Goal: Task Accomplishment & Management: Complete application form

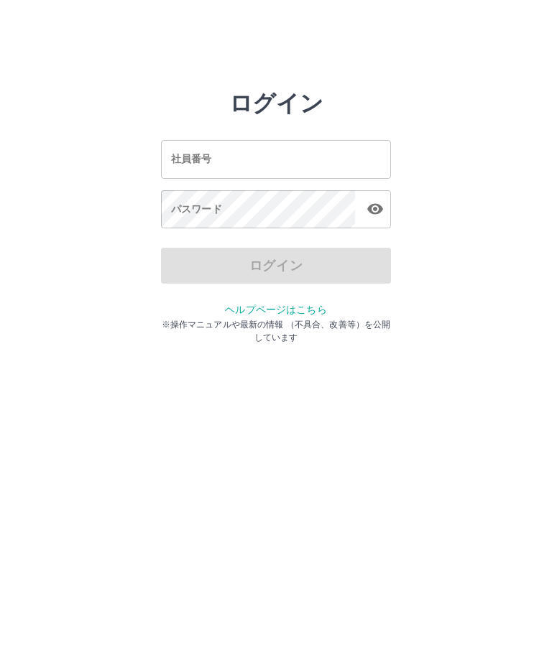
click at [221, 153] on input "社員番号" at bounding box center [276, 160] width 230 height 38
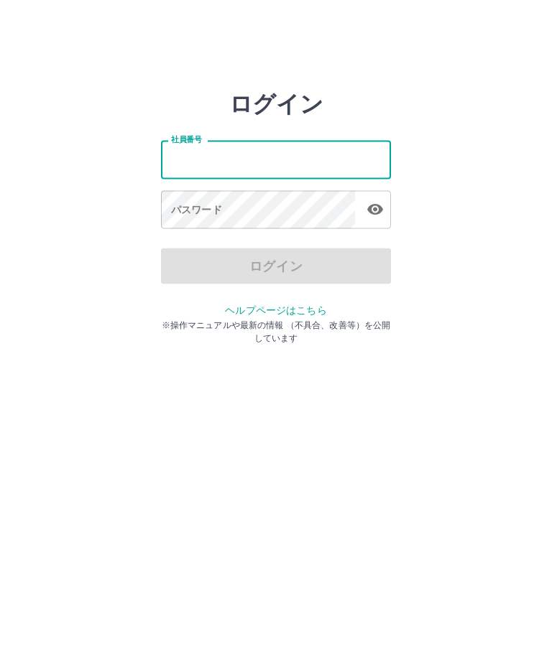
click at [134, 320] on html "ログイン 社員番号 社員番号 パスワード パスワード ログイン ヘルプページはこちら ※操作マニュアルや最新の情報 （不具合、改善等）を公開しています" at bounding box center [276, 160] width 552 height 320
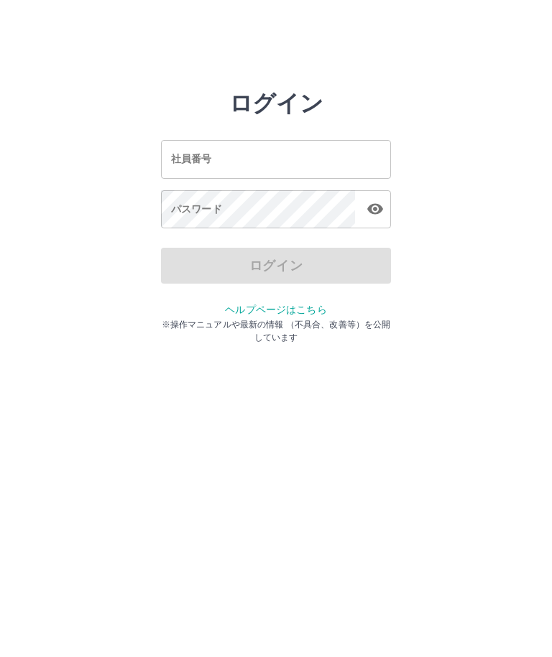
click at [66, 320] on html "ログイン 社員番号 社員番号 パスワード パスワード ログイン ヘルプページはこちら ※操作マニュアルや最新の情報 （不具合、改善等）を公開しています" at bounding box center [276, 160] width 552 height 320
click at [193, 157] on div "社員番号 社員番号" at bounding box center [276, 160] width 230 height 38
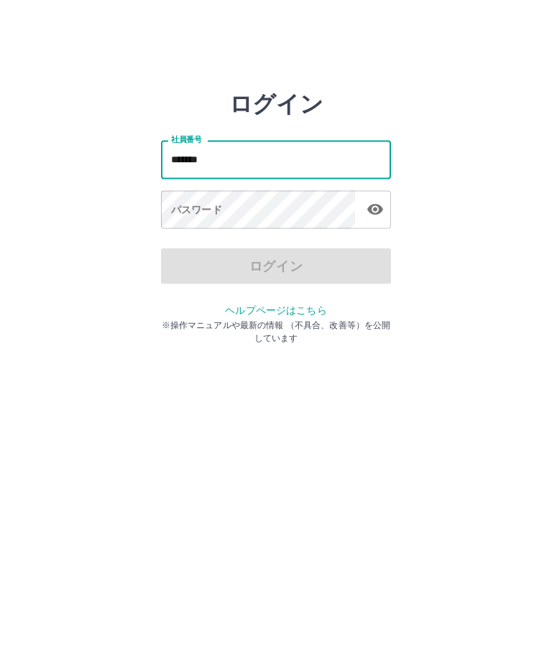
type input "*******"
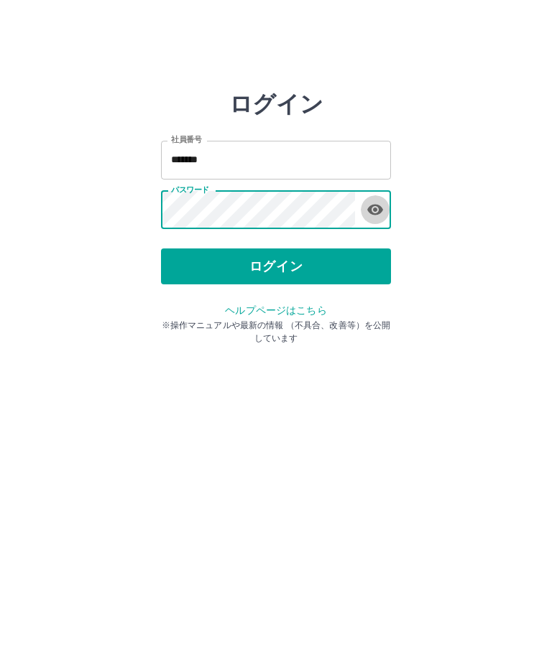
click at [373, 214] on icon "button" at bounding box center [375, 210] width 16 height 11
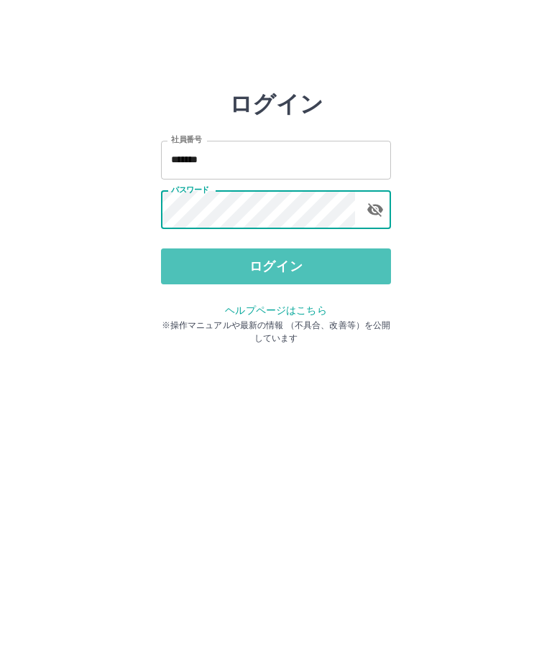
click at [280, 269] on button "ログイン" at bounding box center [276, 267] width 230 height 36
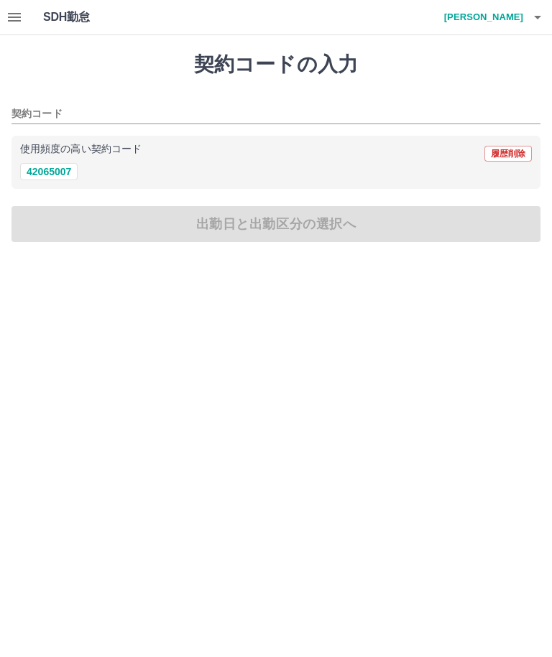
click at [42, 176] on button "42065007" at bounding box center [48, 171] width 57 height 17
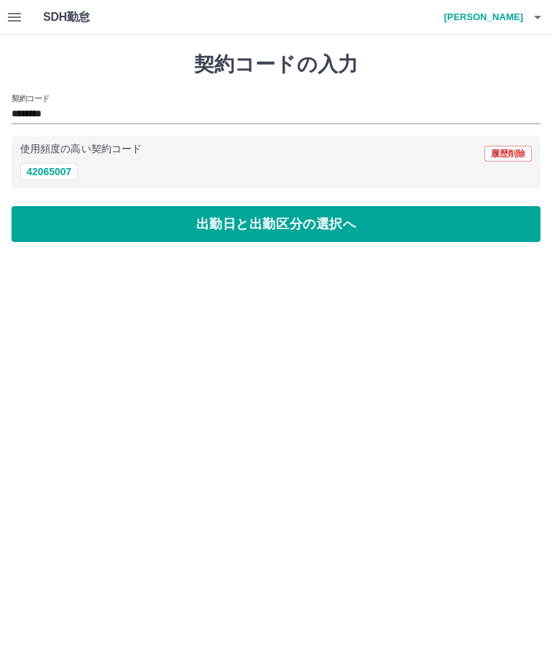
type input "********"
click at [265, 231] on button "出勤日と出勤区分の選択へ" at bounding box center [275, 224] width 529 height 36
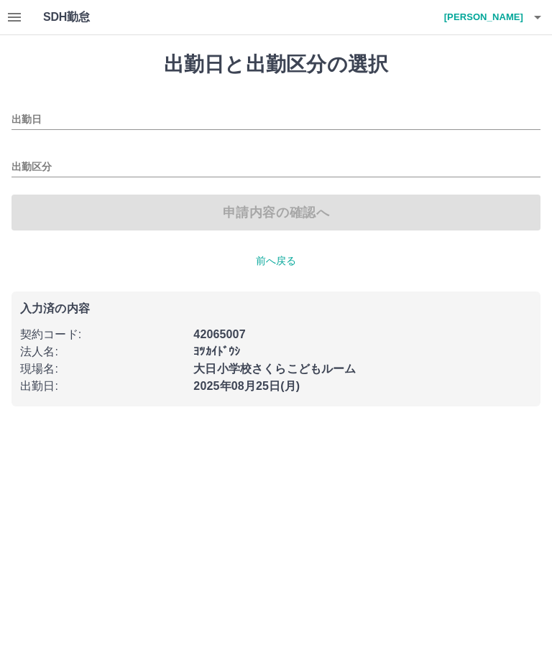
type input "**********"
click at [27, 172] on input "出勤区分" at bounding box center [275, 168] width 529 height 18
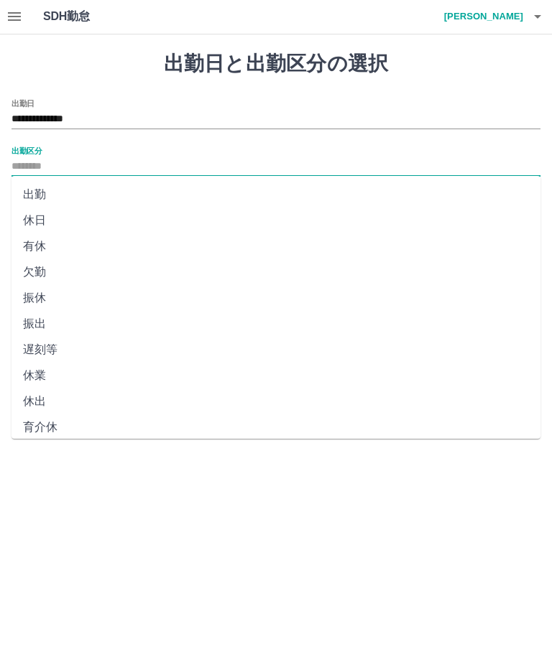
click at [37, 197] on li "出勤" at bounding box center [275, 195] width 529 height 26
type input "**"
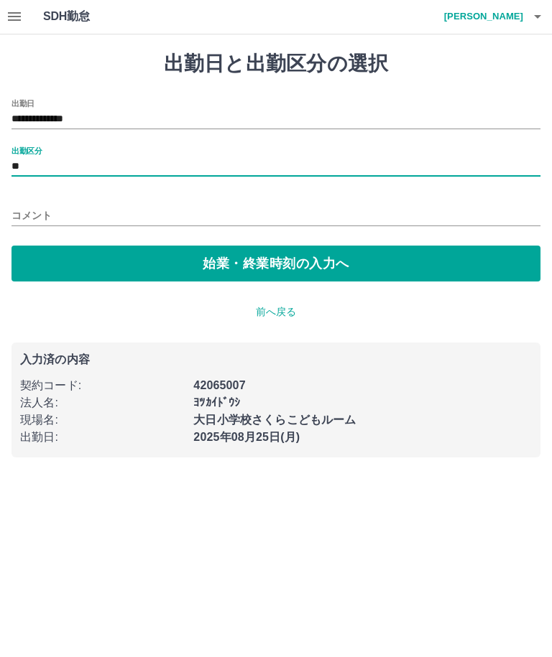
click at [264, 270] on button "始業・終業時刻の入力へ" at bounding box center [275, 264] width 529 height 36
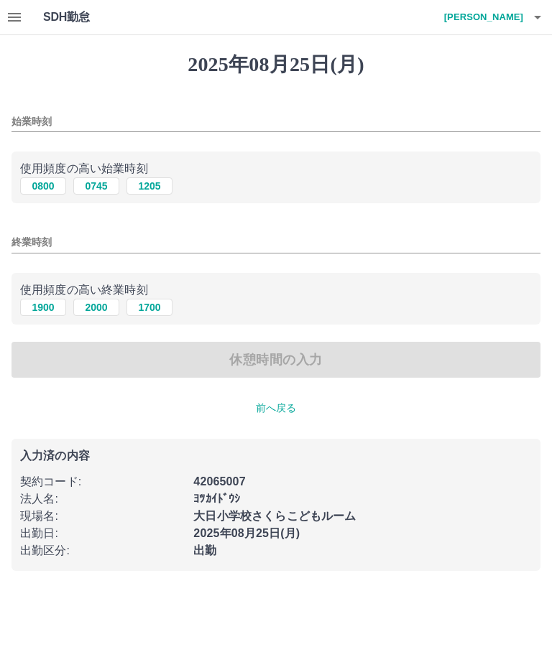
click at [32, 241] on input "終業時刻" at bounding box center [275, 242] width 529 height 21
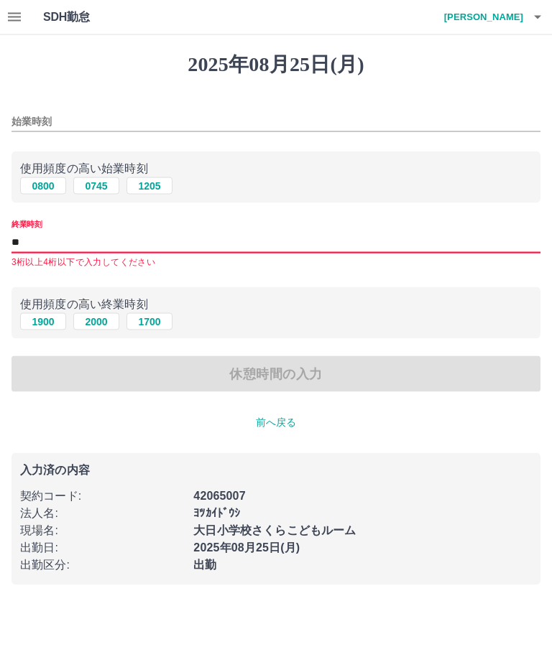
type input "*"
click at [34, 129] on input "始業時刻" at bounding box center [275, 121] width 529 height 21
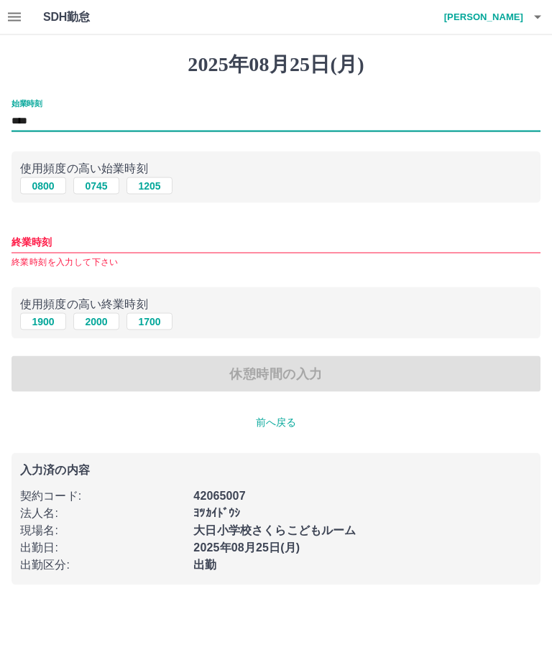
type input "****"
click at [32, 249] on input "終業時刻" at bounding box center [275, 242] width 529 height 21
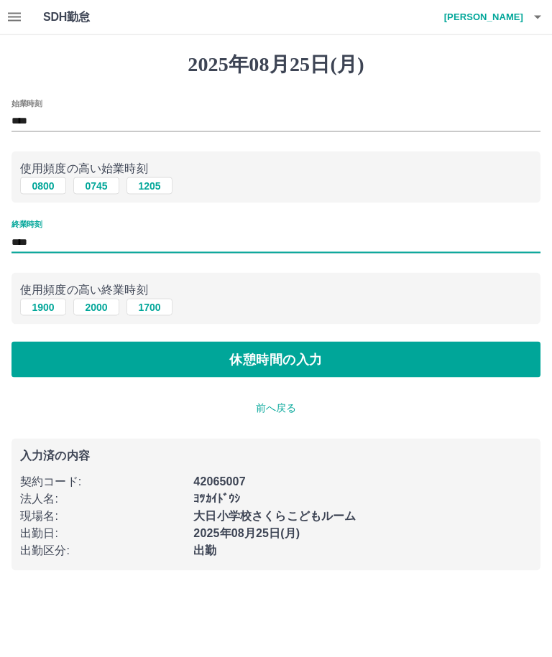
type input "****"
click at [285, 362] on button "休憩時間の入力" at bounding box center [275, 360] width 529 height 36
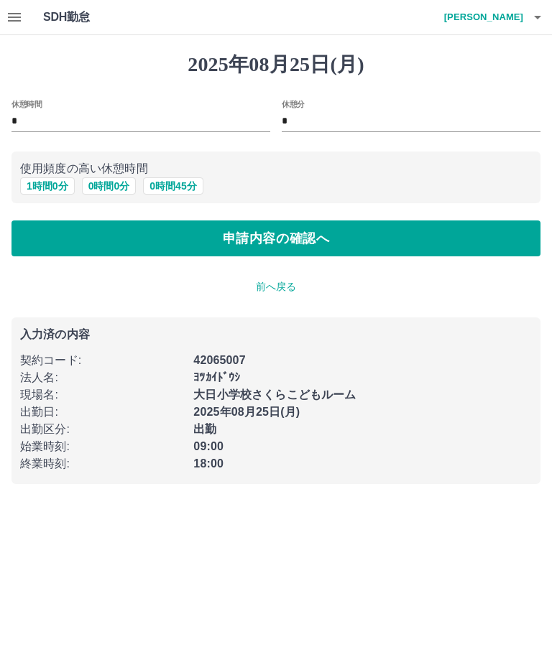
click at [42, 192] on button "1 時間 0 分" at bounding box center [47, 185] width 55 height 17
type input "*"
click at [326, 252] on button "申請内容の確認へ" at bounding box center [275, 239] width 529 height 36
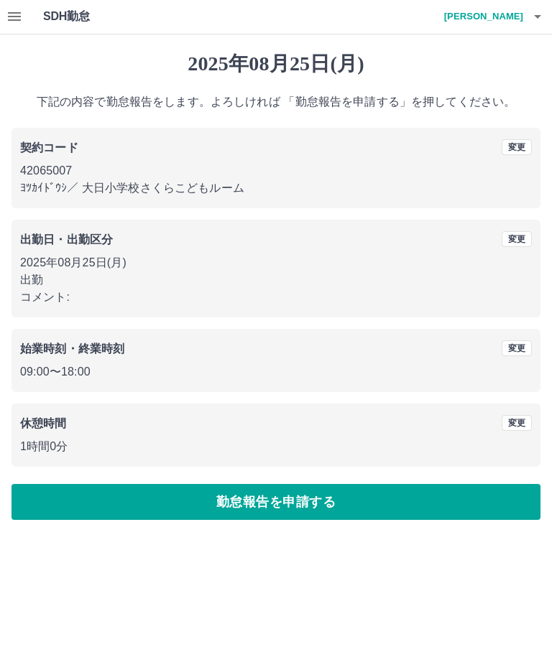
click at [272, 505] on button "勤怠報告を申請する" at bounding box center [275, 503] width 529 height 36
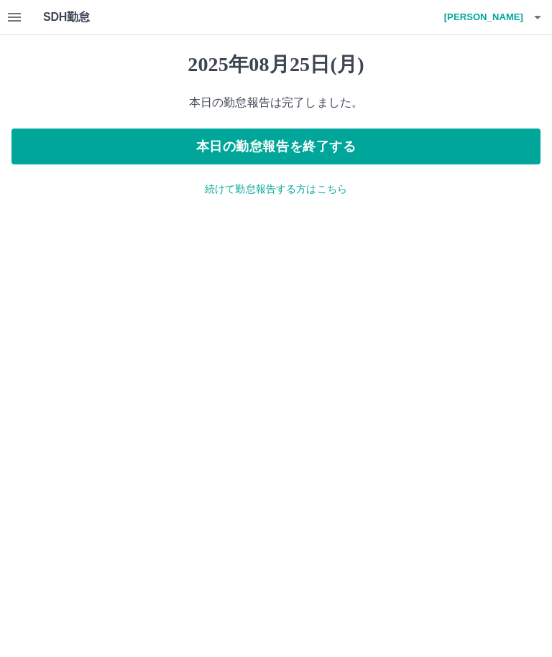
click at [518, 214] on html "SDH勤怠 縄谷　啓子 2025年08月25日(月) 本日の勤怠報告は完了しました。 本日の勤怠報告を終了する 続けて勤怠報告する方はこちら SDH勤怠" at bounding box center [276, 107] width 552 height 214
click at [509, 214] on html "SDH勤怠 縄谷　啓子 2025年08月25日(月) 本日の勤怠報告は完了しました。 本日の勤怠報告を終了する 続けて勤怠報告する方はこちら SDH勤怠" at bounding box center [276, 107] width 552 height 214
click at [263, 192] on p "続けて勤怠報告する方はこちら" at bounding box center [275, 189] width 529 height 15
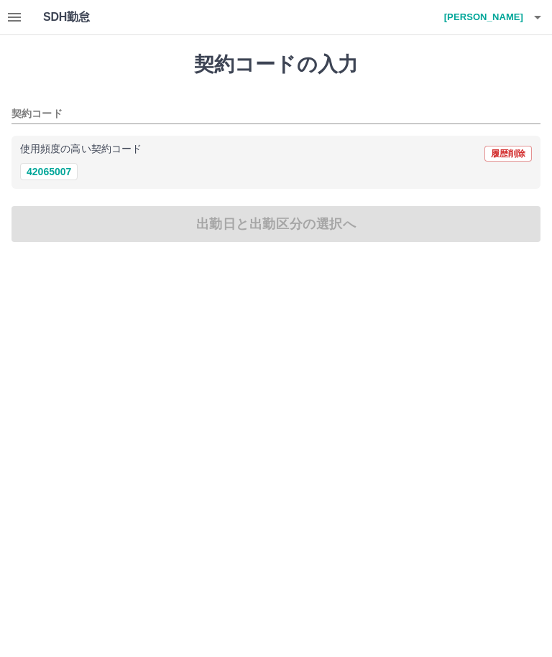
click at [40, 179] on button "42065007" at bounding box center [48, 171] width 57 height 17
type input "********"
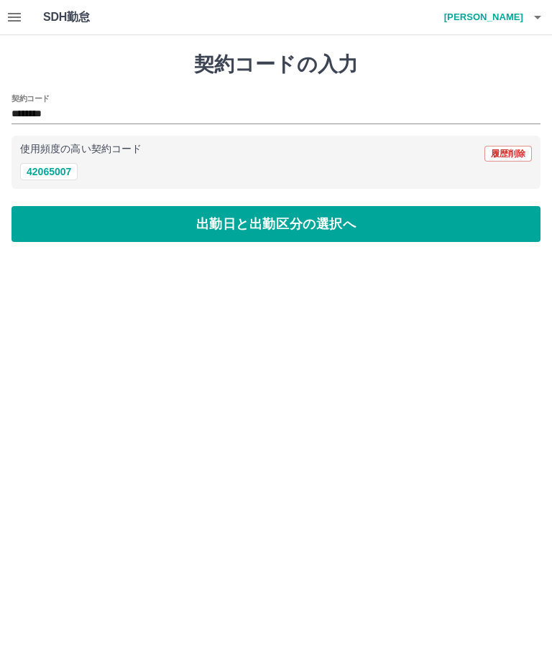
click at [262, 228] on button "出勤日と出勤区分の選択へ" at bounding box center [275, 224] width 529 height 36
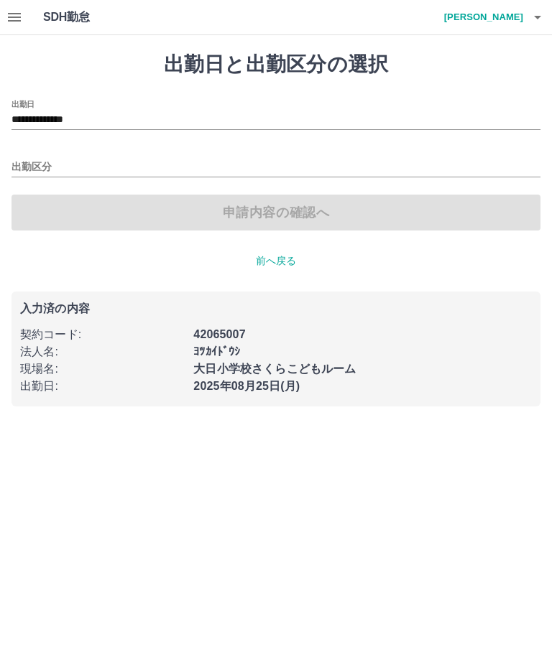
click at [83, 123] on input "**********" at bounding box center [275, 120] width 529 height 18
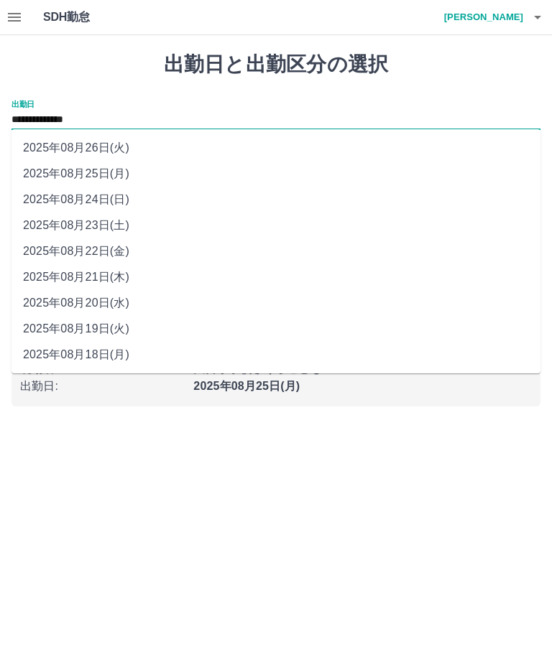
click at [70, 202] on li "2025年08月24日(日)" at bounding box center [275, 200] width 529 height 26
type input "**********"
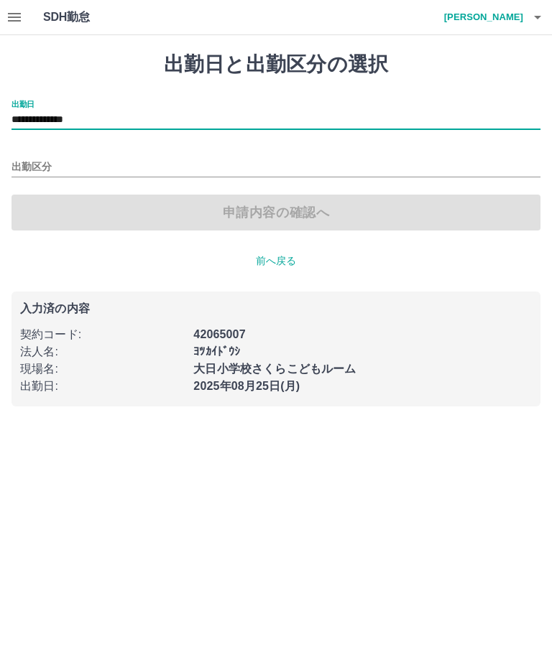
click at [40, 168] on input "出勤区分" at bounding box center [275, 168] width 529 height 18
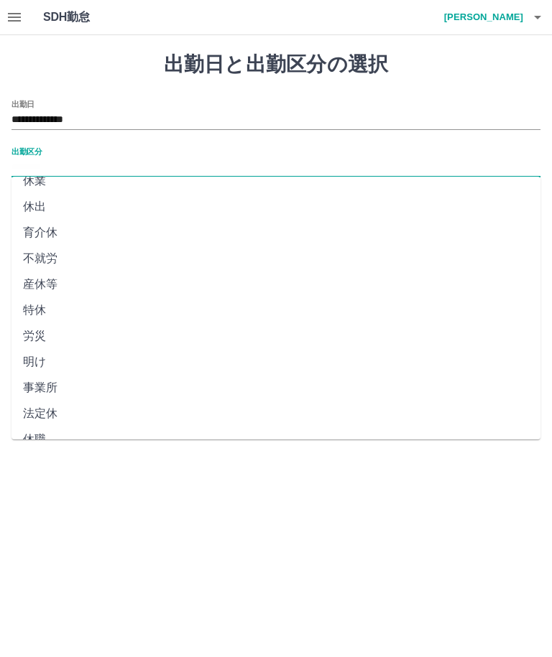
scroll to position [195, 0]
click at [49, 418] on li "法定休" at bounding box center [275, 415] width 529 height 26
type input "***"
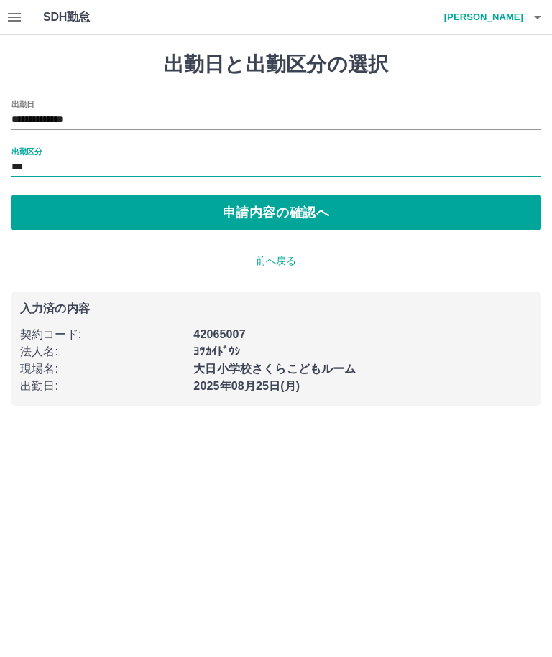
click at [287, 214] on button "申請内容の確認へ" at bounding box center [275, 213] width 529 height 36
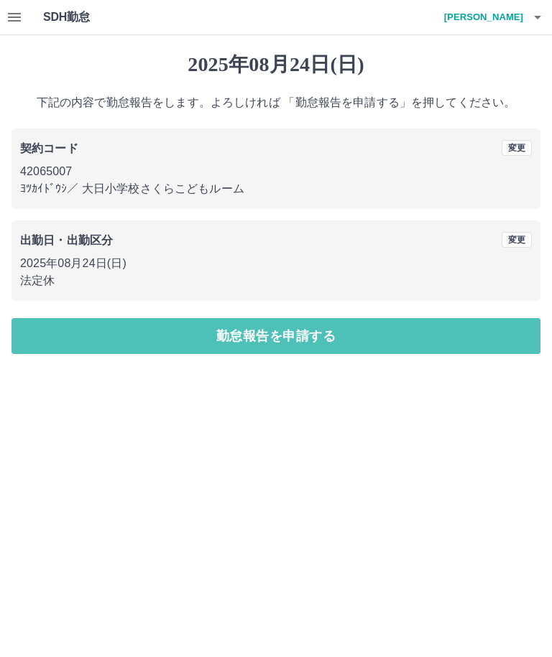
click at [272, 343] on button "勤怠報告を申請する" at bounding box center [275, 336] width 529 height 36
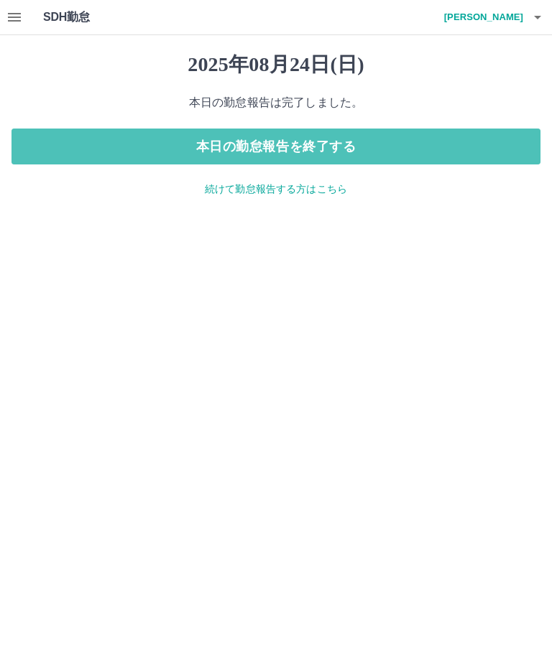
click at [266, 152] on button "本日の勤怠報告を終了する" at bounding box center [275, 147] width 529 height 36
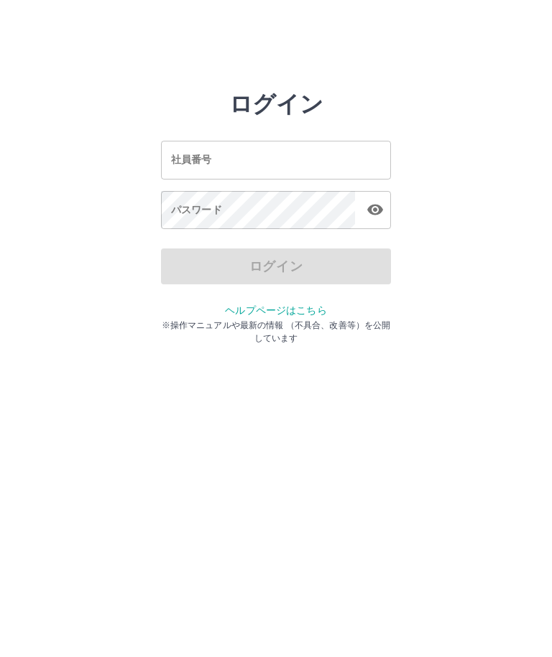
click at [261, 320] on html "ログイン 社員番号 社員番号 パスワード パスワード ログイン ヘルプページはこちら ※操作マニュアルや最新の情報 （不具合、改善等）を公開しています" at bounding box center [276, 160] width 552 height 320
click at [189, 162] on div "社員番号 社員番号" at bounding box center [276, 160] width 230 height 38
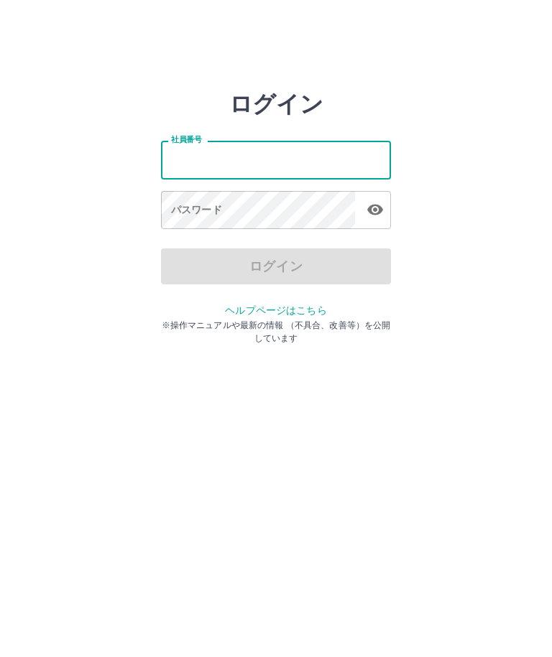
click at [230, 320] on html "ログイン 社員番号 社員番号 パスワード パスワード ログイン ヘルプページはこちら ※操作マニュアルや最新の情報 （不具合、改善等）を公開しています" at bounding box center [276, 160] width 552 height 320
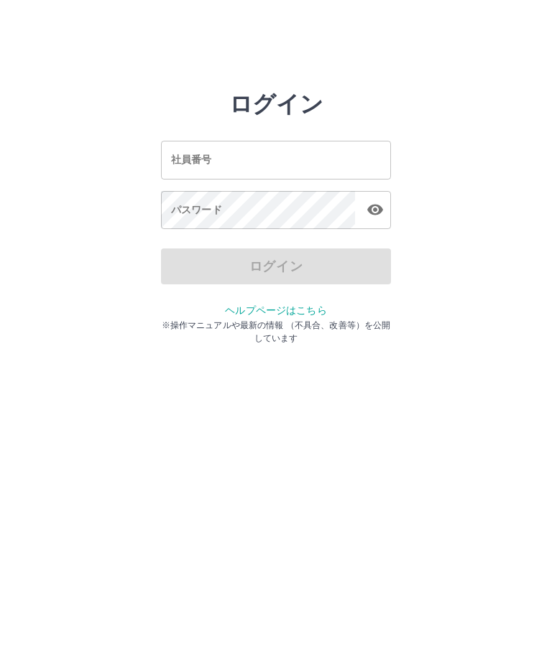
click at [222, 320] on html "ログイン 社員番号 社員番号 パスワード パスワード ログイン ヘルプページはこちら ※操作マニュアルや最新の情報 （不具合、改善等）を公開しています" at bounding box center [276, 160] width 552 height 320
click at [217, 152] on input "社員番号" at bounding box center [276, 160] width 230 height 38
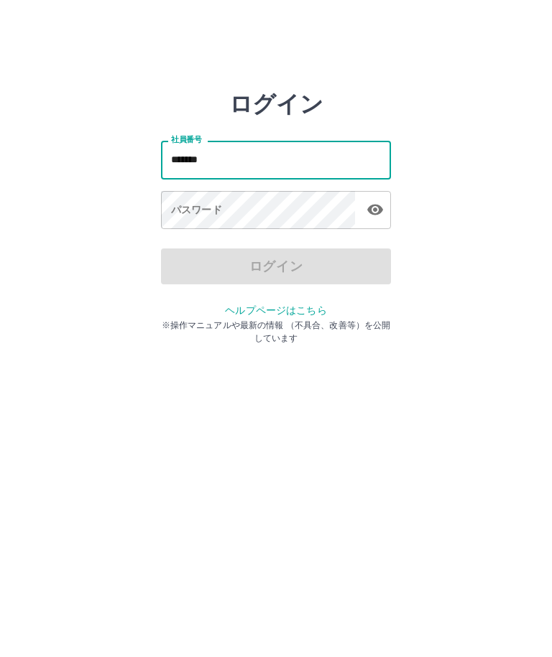
type input "*******"
click at [173, 210] on div "パスワード パスワード" at bounding box center [276, 211] width 230 height 40
click at [185, 206] on div "パスワード パスワード" at bounding box center [276, 211] width 230 height 40
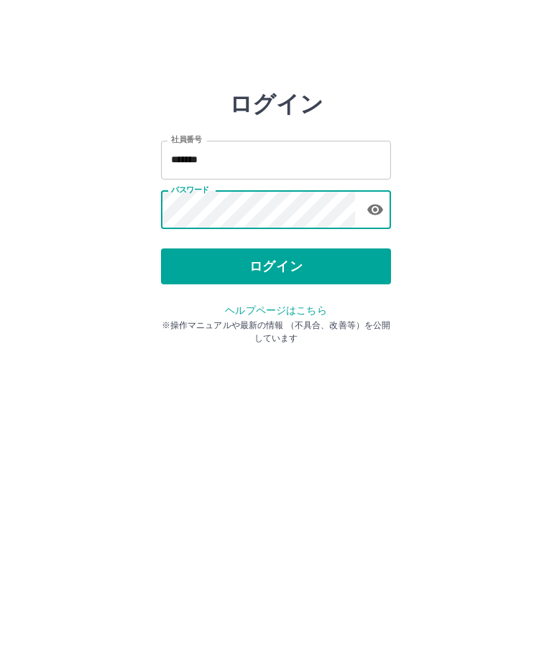
click at [371, 215] on icon "button" at bounding box center [374, 209] width 17 height 17
click at [335, 273] on button "ログイン" at bounding box center [276, 267] width 230 height 36
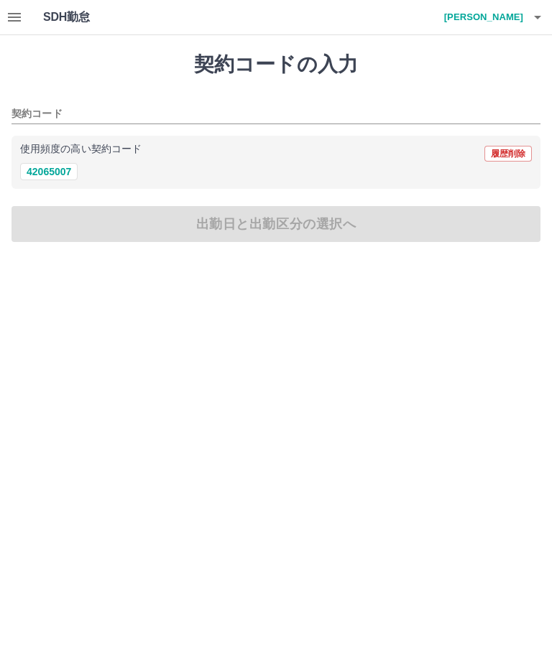
click at [20, 27] on button "button" at bounding box center [14, 17] width 29 height 34
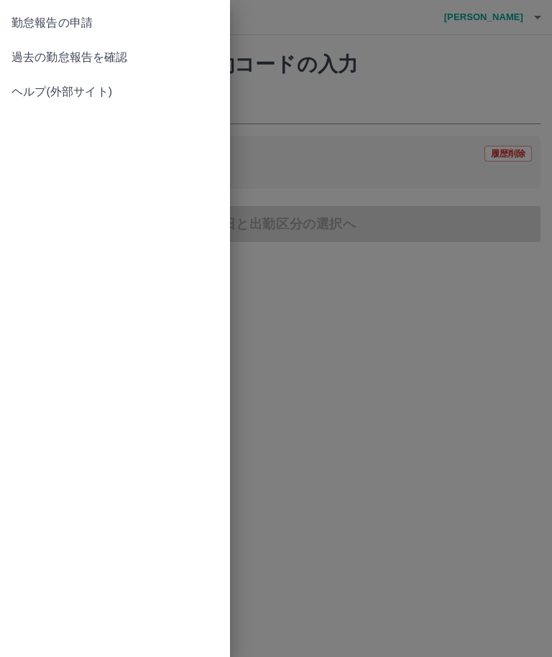
click at [119, 68] on link "過去の勤怠報告を確認" at bounding box center [115, 57] width 230 height 34
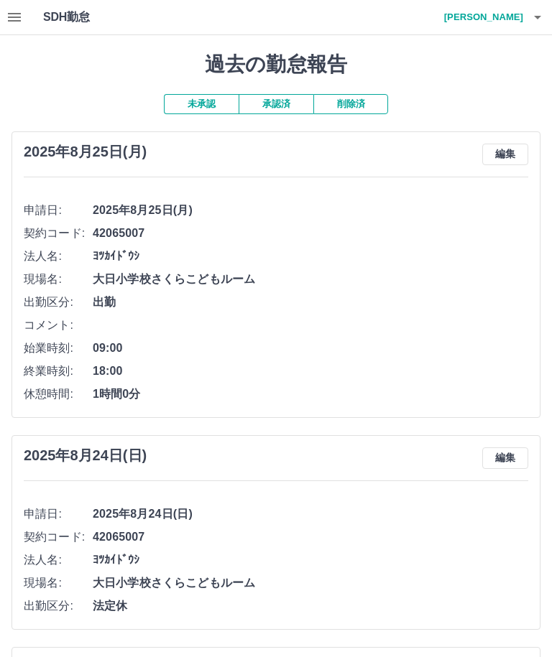
click at [540, 24] on icon "button" at bounding box center [537, 17] width 17 height 17
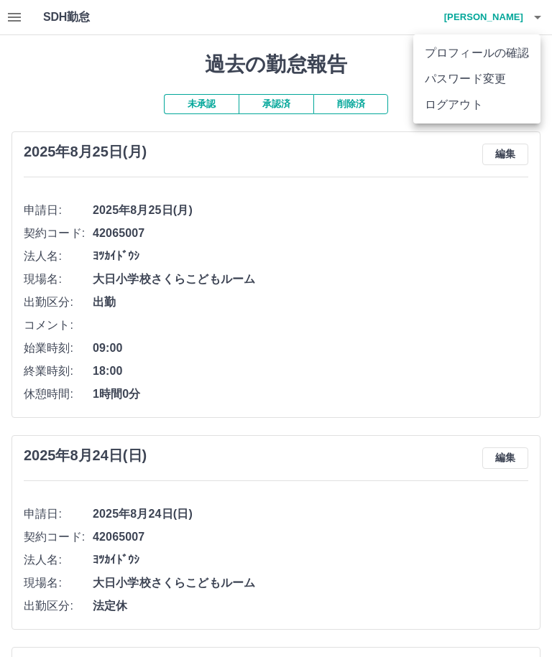
click at [456, 115] on li "ログアウト" at bounding box center [476, 105] width 127 height 26
